Goal: Book appointment/travel/reservation

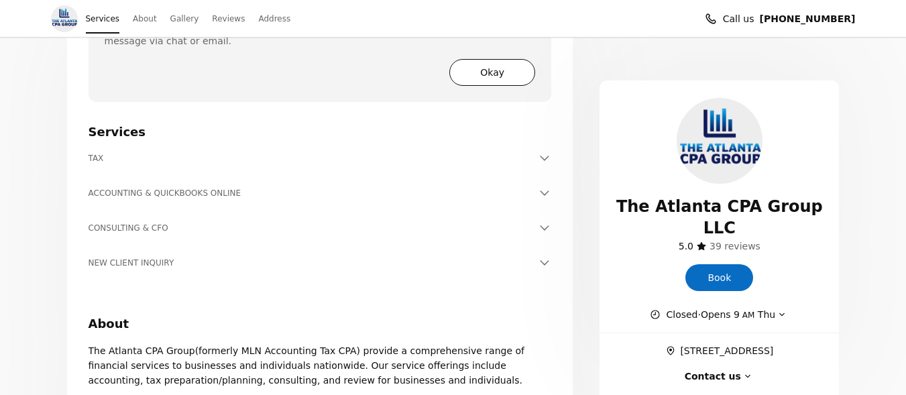
scroll to position [340, 0]
click at [127, 158] on h3 "TAX" at bounding box center [313, 156] width 448 height 13
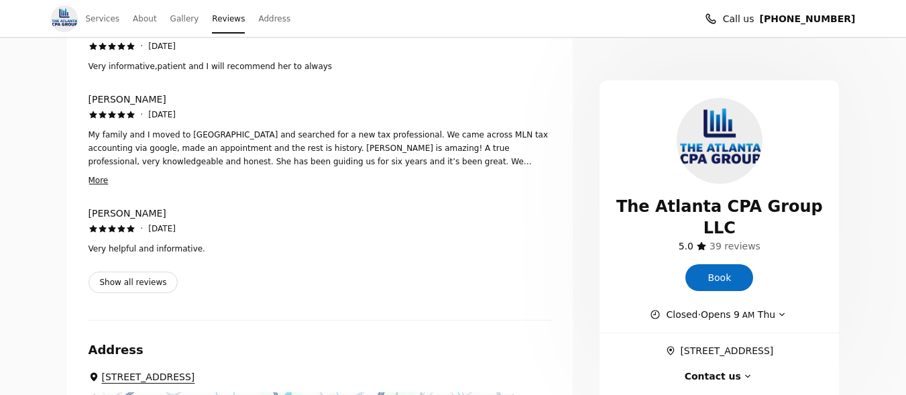
scroll to position [2474, 0]
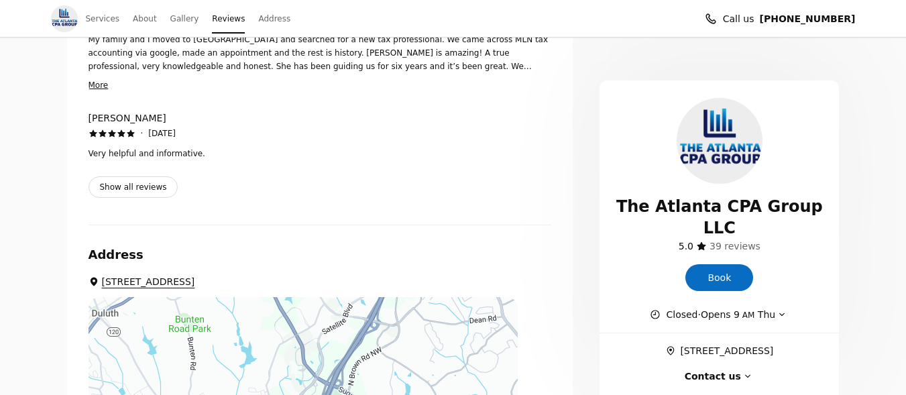
click at [702, 369] on button "Contact us" at bounding box center [720, 376] width 70 height 15
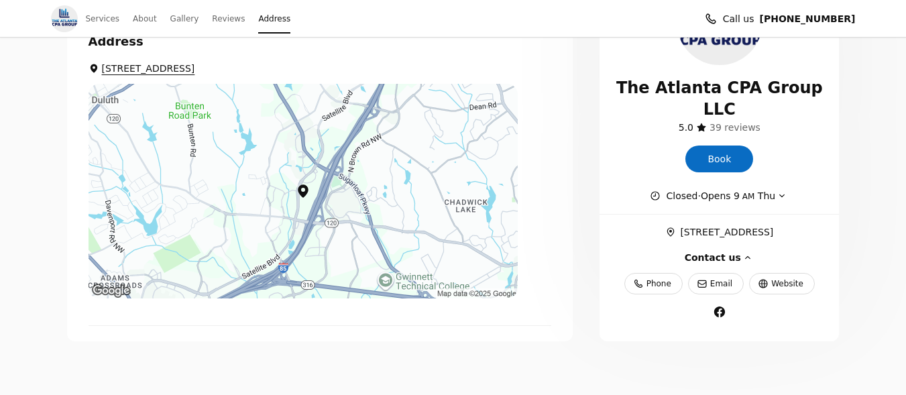
click at [722, 152] on span "Book" at bounding box center [719, 159] width 23 height 15
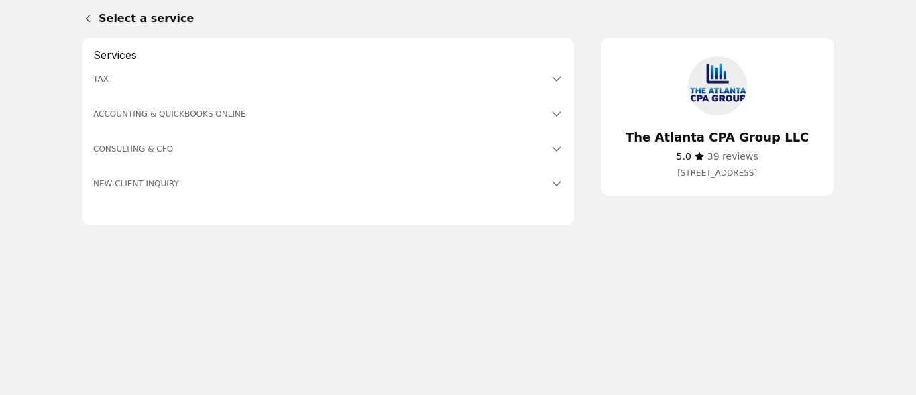
click at [102, 86] on h3 "TAX" at bounding box center [320, 78] width 454 height 13
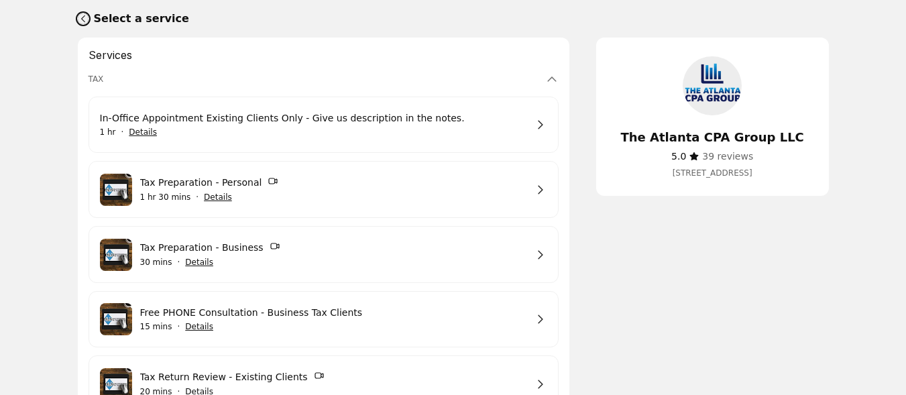
click at [89, 17] on link "Back" at bounding box center [80, 19] width 27 height 32
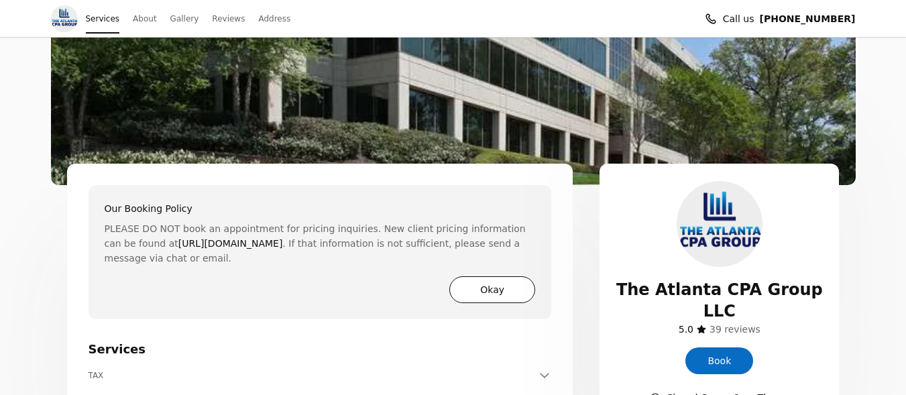
scroll to position [329, 0]
